Goal: Information Seeking & Learning: Learn about a topic

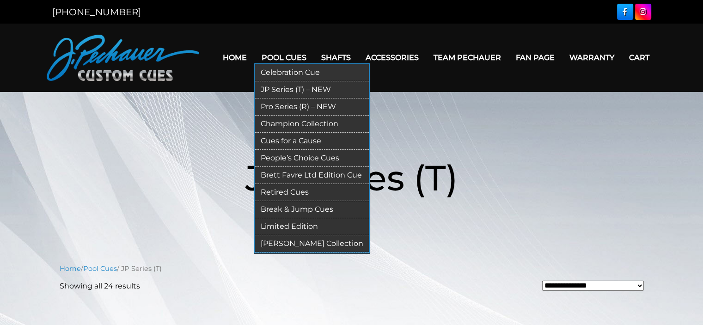
click at [290, 188] on link "Retired Cues" at bounding box center [312, 192] width 114 height 17
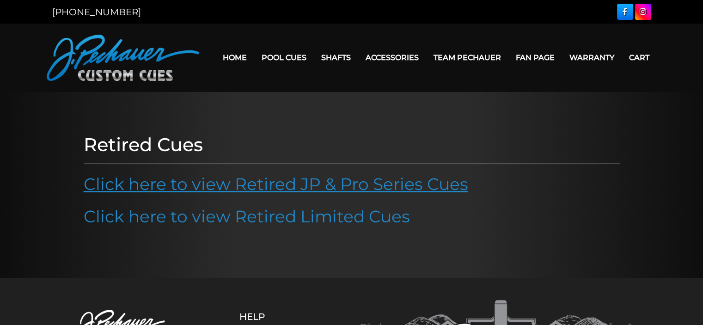
click at [310, 184] on link "Click here to view Retired JP & Pro Series Cues" at bounding box center [276, 184] width 384 height 20
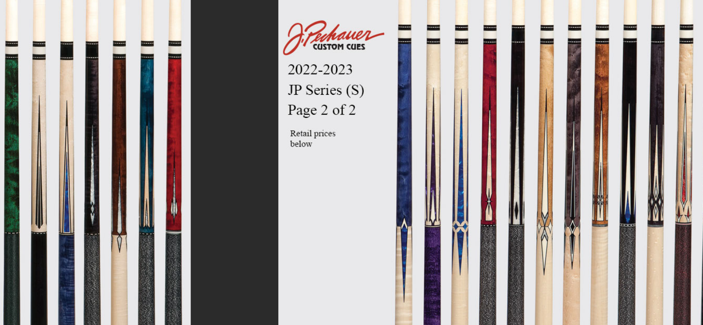
scroll to position [204, 0]
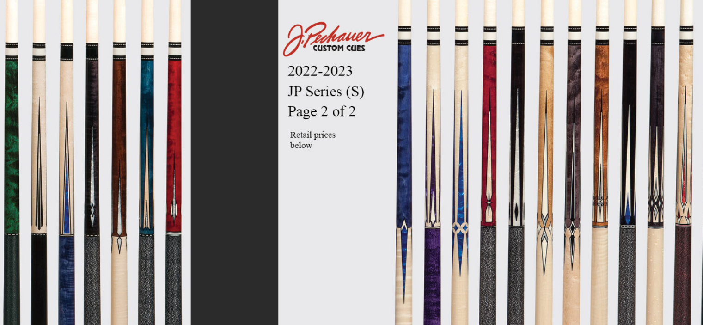
drag, startPoint x: 371, startPoint y: 238, endPoint x: 347, endPoint y: 93, distance: 147.4
click at [347, 93] on img at bounding box center [351, 92] width 152 height 192
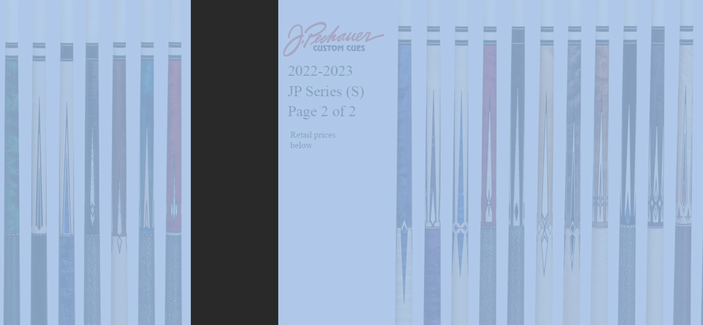
click at [347, 93] on div at bounding box center [351, 210] width 703 height 828
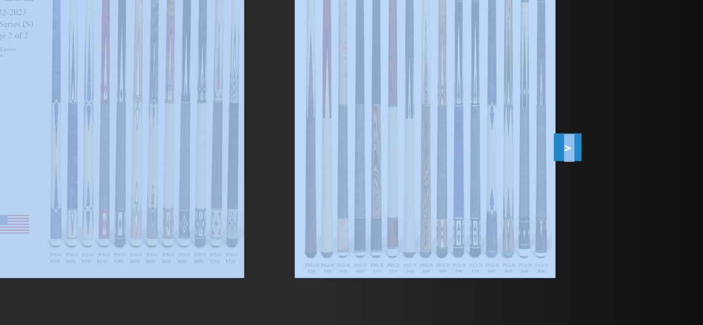
click at [618, 111] on button ">" at bounding box center [616, 112] width 16 height 16
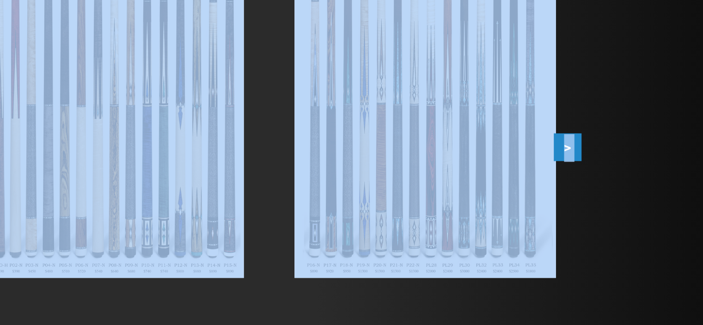
click at [525, 92] on img at bounding box center [533, 92] width 152 height 192
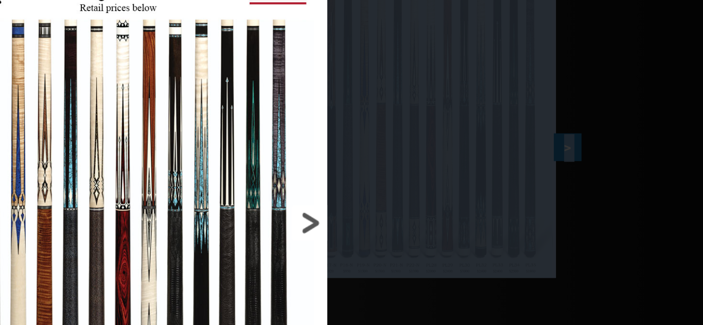
click at [464, 157] on link at bounding box center [420, 155] width 112 height 311
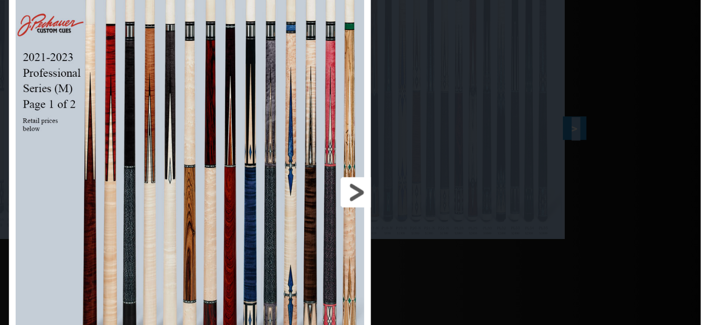
click at [464, 155] on link at bounding box center [420, 155] width 112 height 311
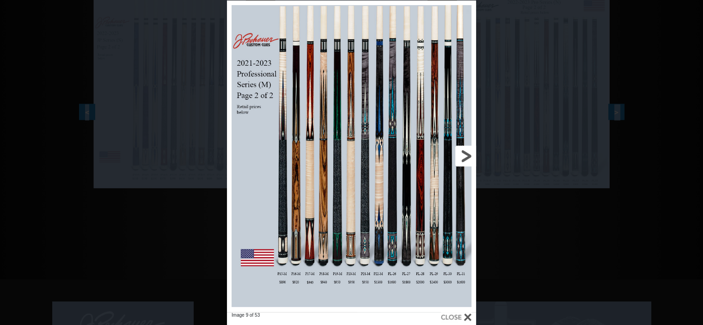
scroll to position [203, 0]
click at [194, 219] on div "Image 9 of 53" at bounding box center [351, 163] width 703 height 325
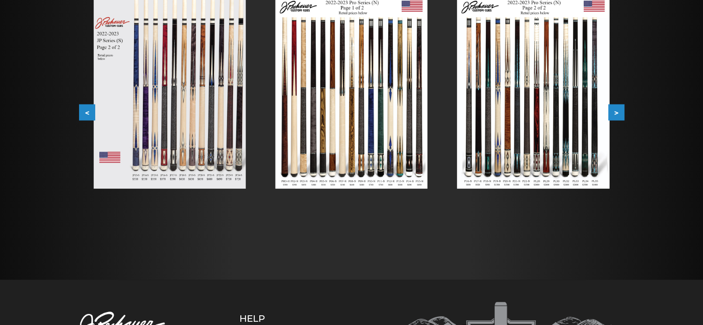
scroll to position [0, 0]
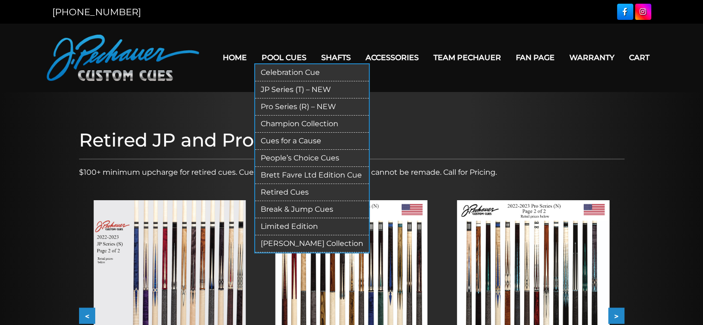
click at [293, 110] on link "Pro Series (R) – NEW" at bounding box center [312, 106] width 114 height 17
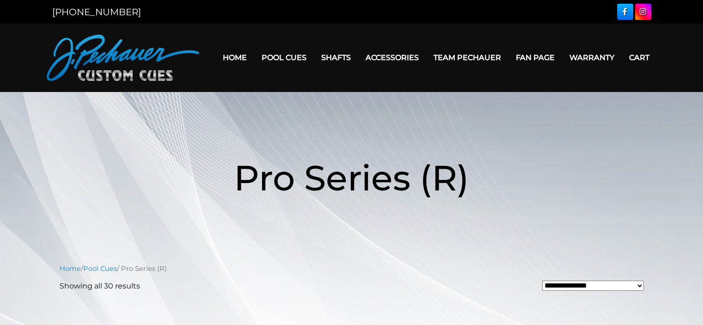
scroll to position [81, 0]
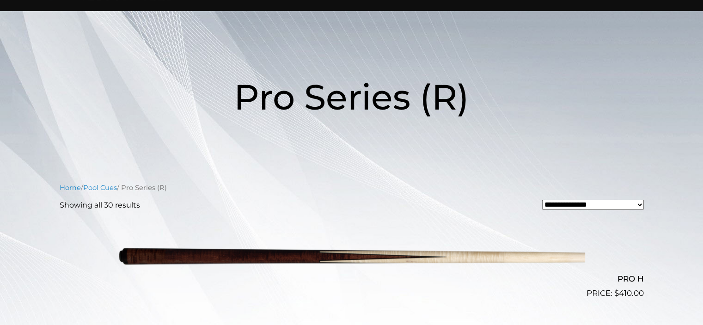
click at [311, 219] on img at bounding box center [351, 257] width 467 height 78
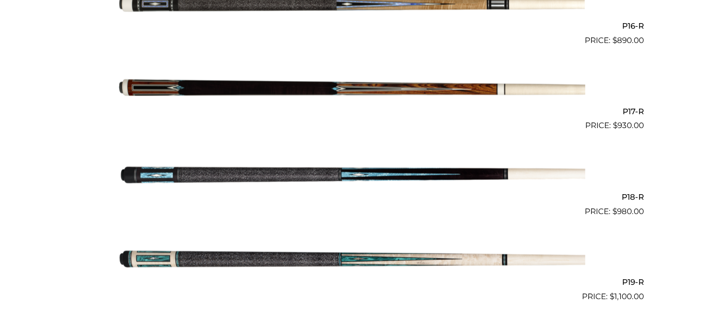
scroll to position [1610, 0]
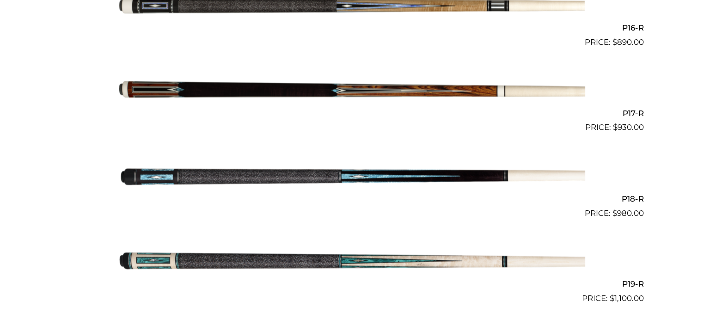
click at [277, 85] on img at bounding box center [351, 91] width 467 height 78
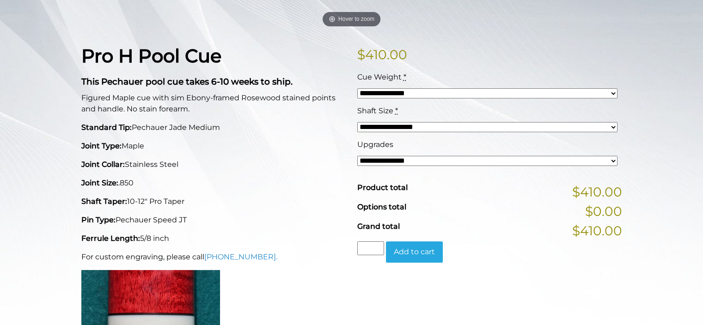
scroll to position [201, 0]
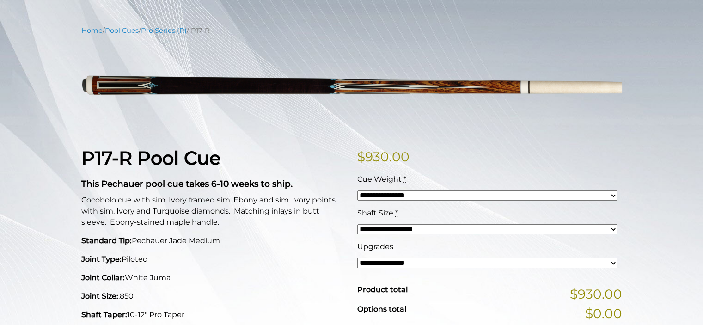
scroll to position [103, 0]
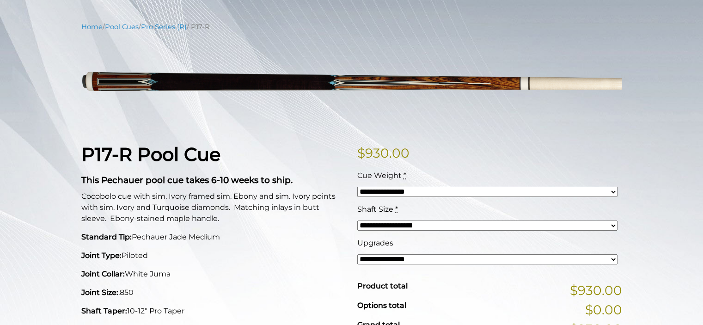
click at [613, 191] on select "**********" at bounding box center [487, 192] width 260 height 10
click at [614, 225] on select "**********" at bounding box center [487, 225] width 260 height 10
click at [613, 259] on select "**********" at bounding box center [487, 259] width 260 height 10
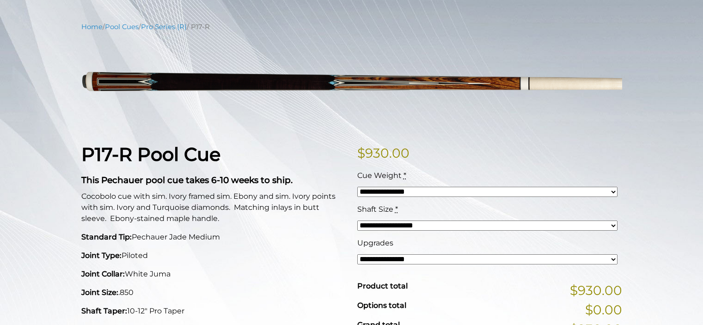
select select "*****"
click at [357, 254] on select "**********" at bounding box center [487, 259] width 260 height 10
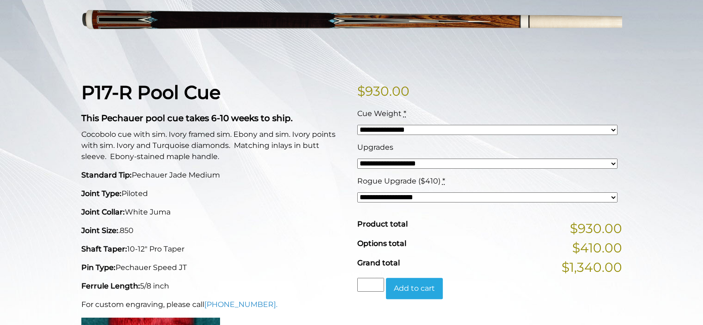
scroll to position [0, 0]
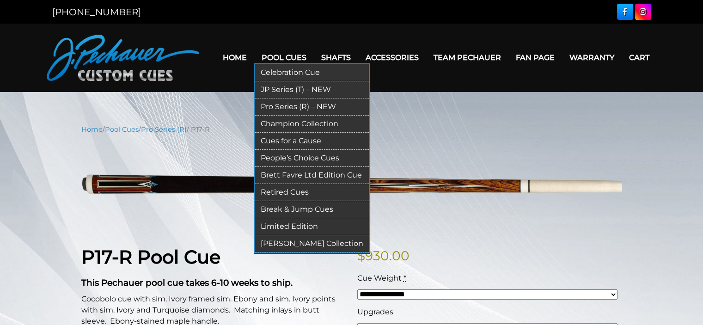
click at [295, 191] on link "Retired Cues" at bounding box center [312, 192] width 114 height 17
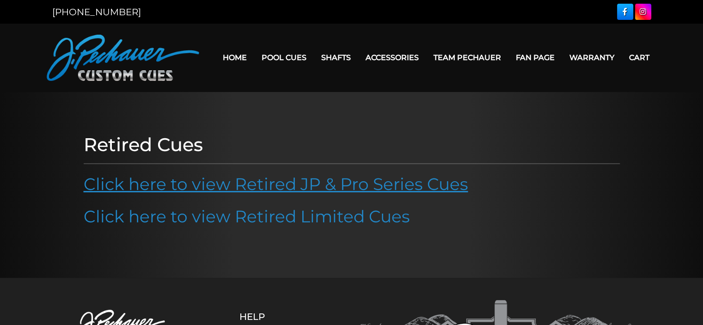
click at [432, 179] on link "Click here to view Retired JP & Pro Series Cues" at bounding box center [276, 184] width 384 height 20
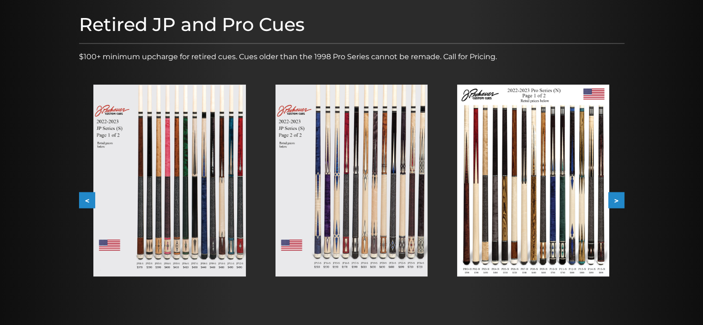
scroll to position [115, 0]
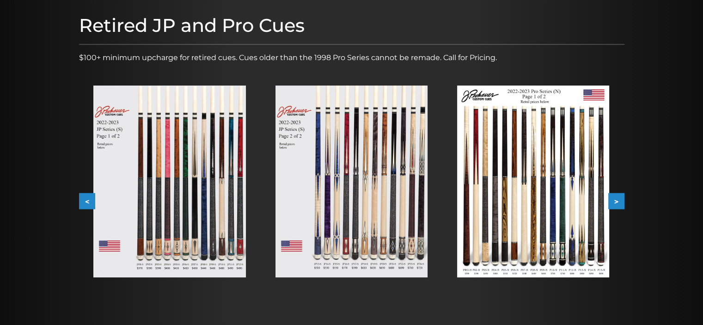
click at [615, 200] on button ">" at bounding box center [616, 201] width 16 height 16
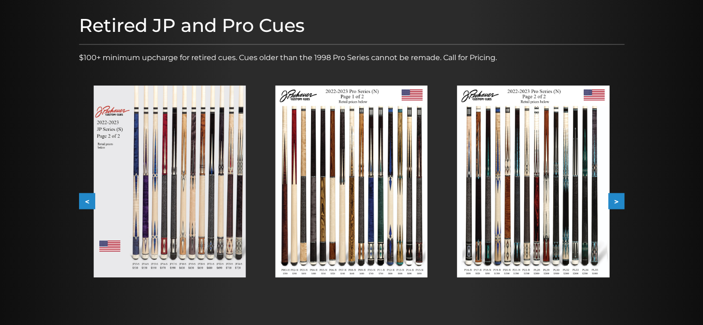
click at [615, 200] on button ">" at bounding box center [616, 201] width 16 height 16
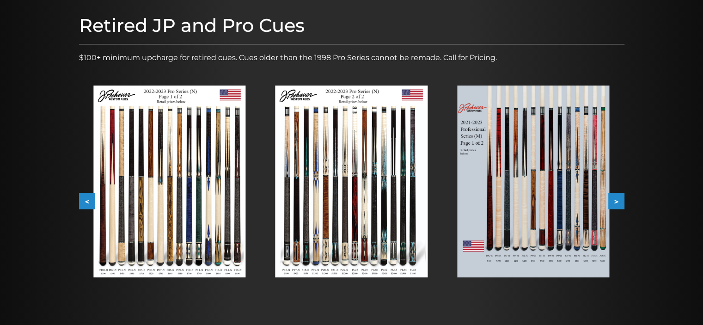
click at [615, 200] on button ">" at bounding box center [616, 201] width 16 height 16
